Goal: Task Accomplishment & Management: Manage account settings

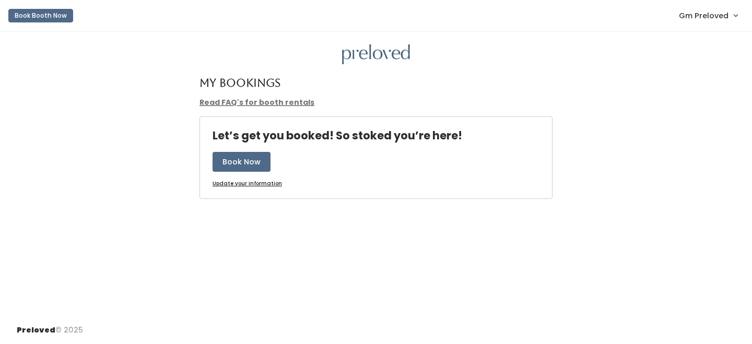
click at [691, 21] on span "Gm Preloved" at bounding box center [703, 15] width 50 height 11
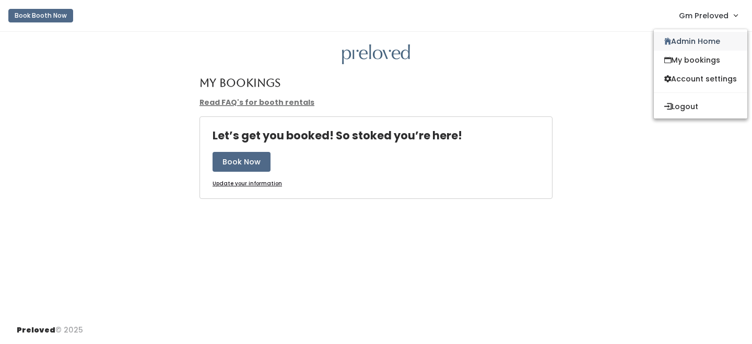
click at [688, 45] on link "Admin Home" at bounding box center [699, 41] width 93 height 19
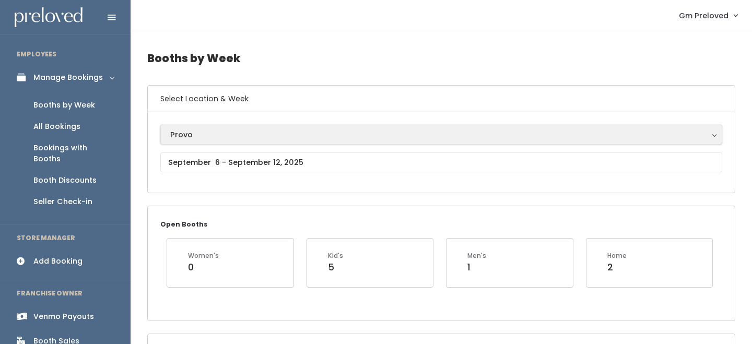
click at [246, 137] on div "Provo" at bounding box center [441, 134] width 542 height 11
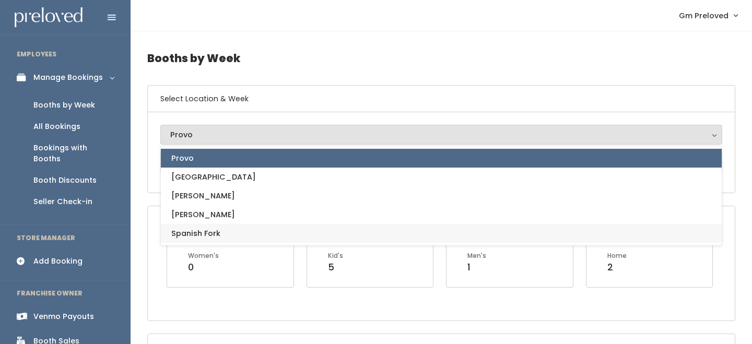
click at [234, 229] on link "Spanish Fork" at bounding box center [441, 233] width 561 height 19
select select "2"
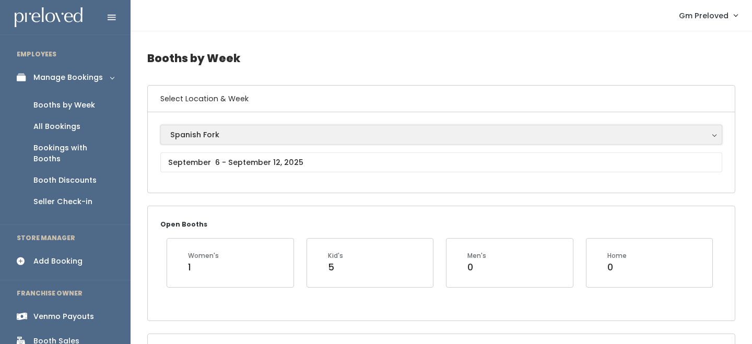
click at [233, 140] on button "Spanish Fork" at bounding box center [441, 135] width 562 height 20
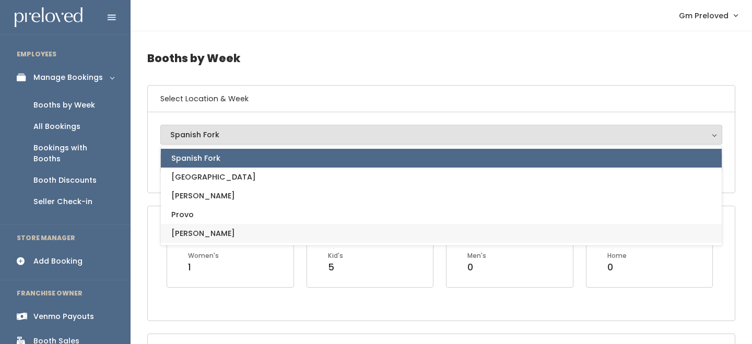
click at [221, 232] on link "[PERSON_NAME]" at bounding box center [441, 233] width 561 height 19
select select "3"
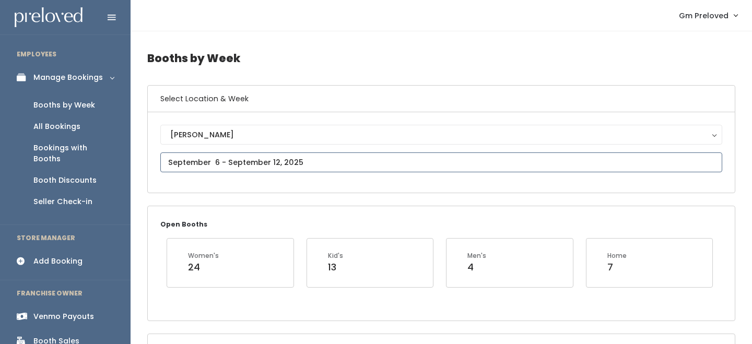
click at [244, 162] on input "text" at bounding box center [441, 162] width 562 height 20
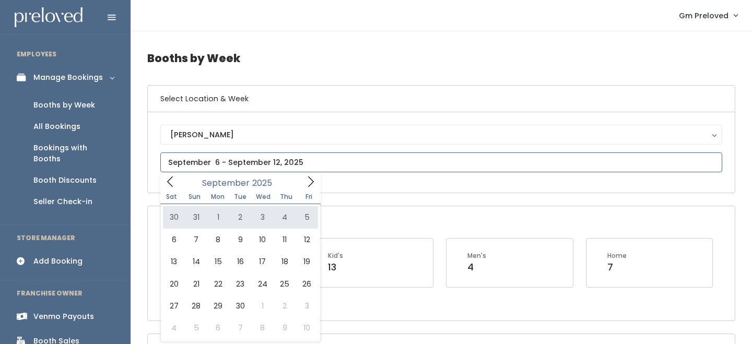
type input "August 30 to September 5"
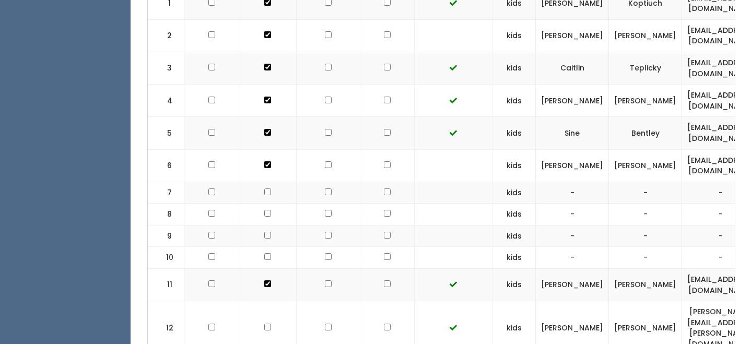
scroll to position [294, 0]
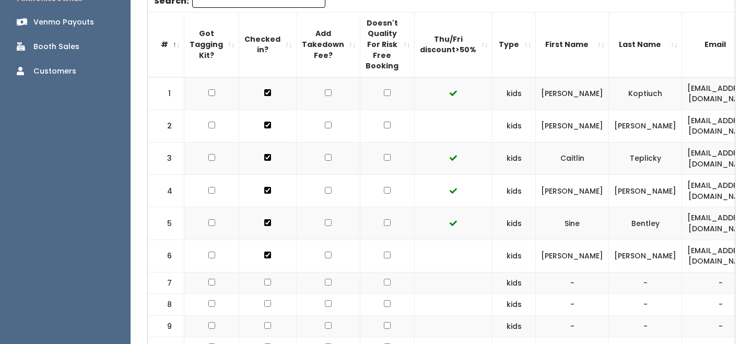
click at [682, 51] on th "Email" at bounding box center [720, 44] width 77 height 65
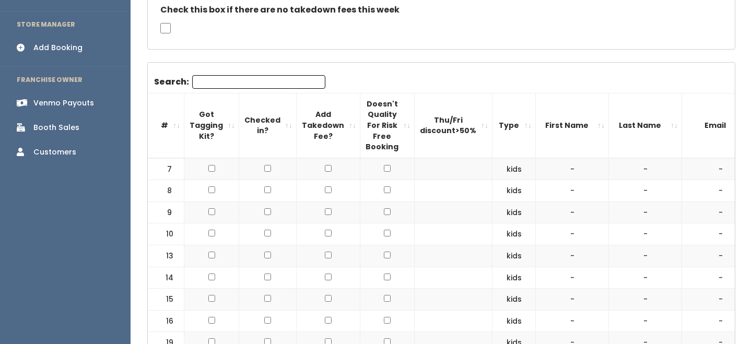
scroll to position [0, 0]
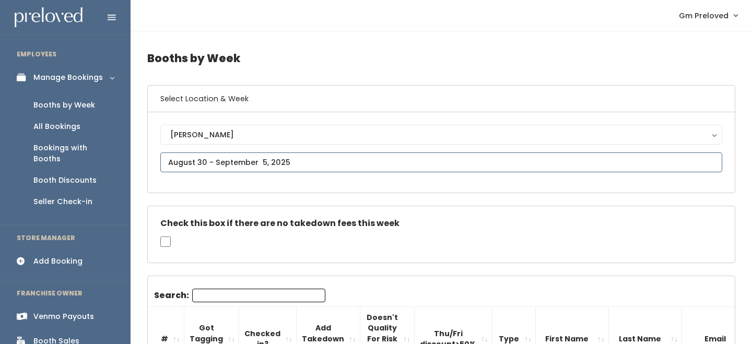
click at [260, 154] on input "text" at bounding box center [441, 162] width 562 height 20
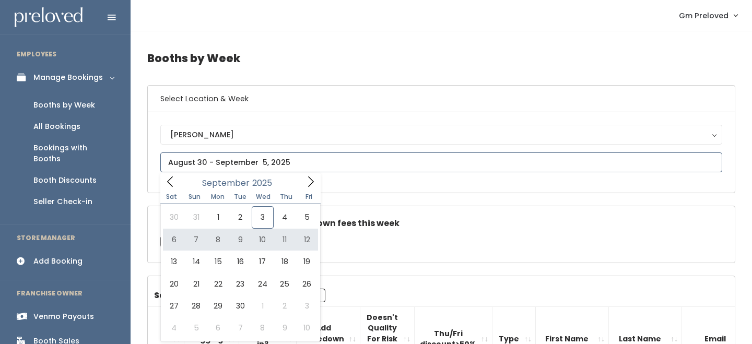
type input "September 6 to September 12"
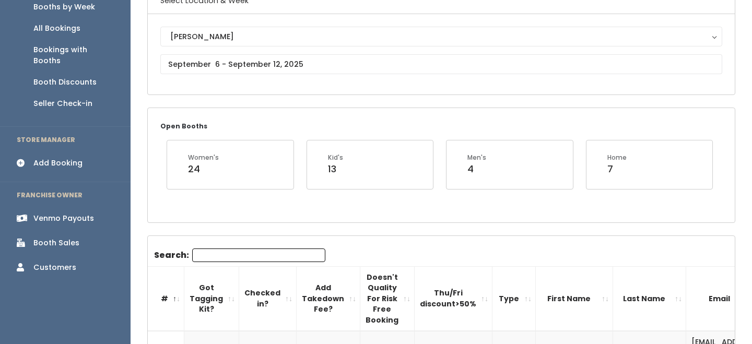
scroll to position [95, 0]
